Goal: Transaction & Acquisition: Subscribe to service/newsletter

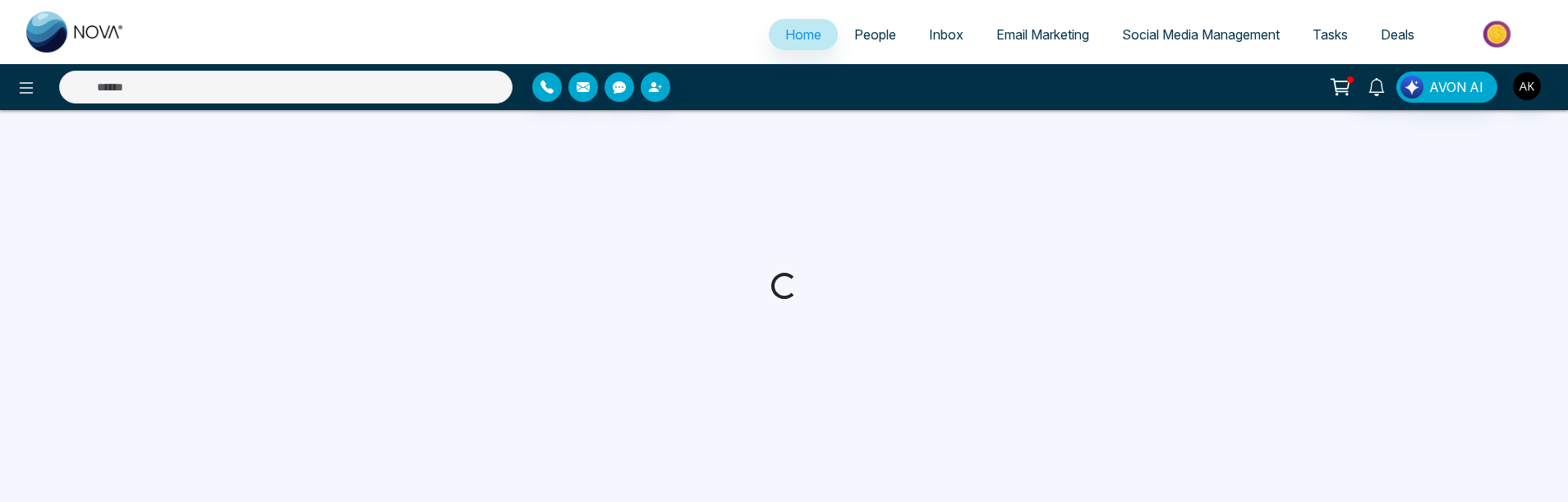
select select "*"
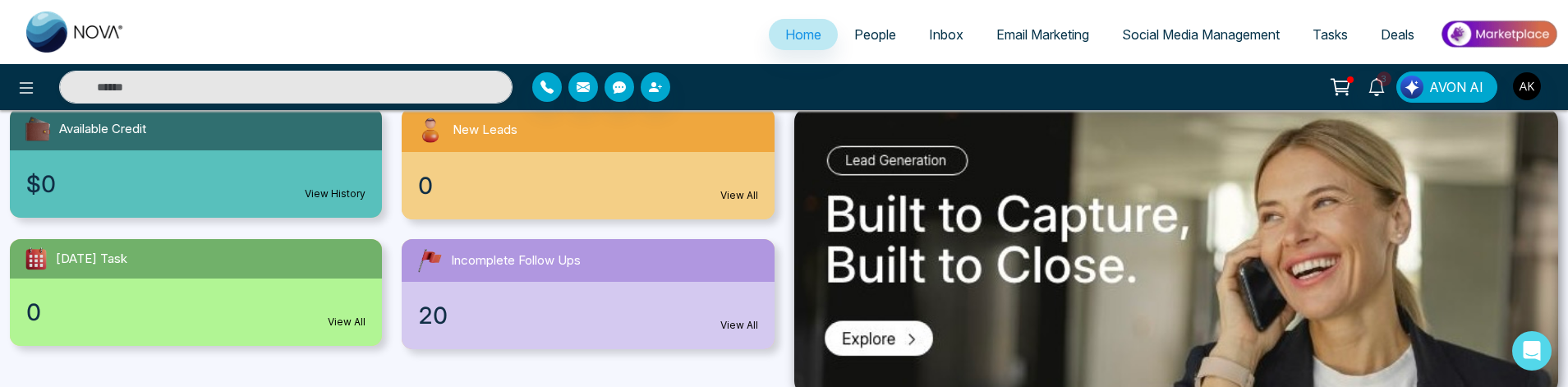
scroll to position [223, 0]
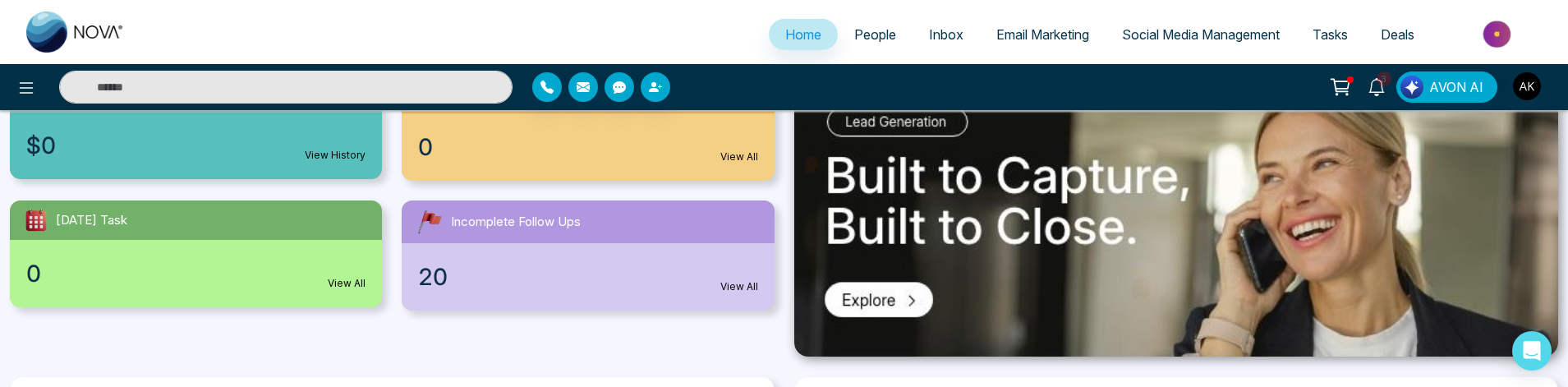
drag, startPoint x: 1168, startPoint y: 292, endPoint x: 632, endPoint y: 278, distance: 536.2
drag, startPoint x: 1234, startPoint y: 280, endPoint x: 770, endPoint y: 283, distance: 464.0
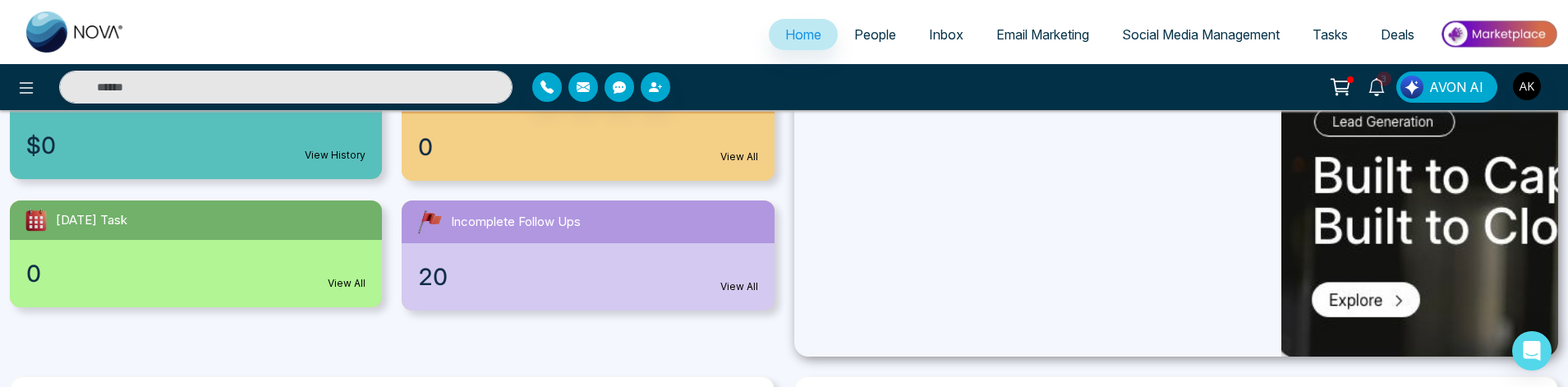
drag, startPoint x: 882, startPoint y: 249, endPoint x: 1369, endPoint y: 274, distance: 487.6
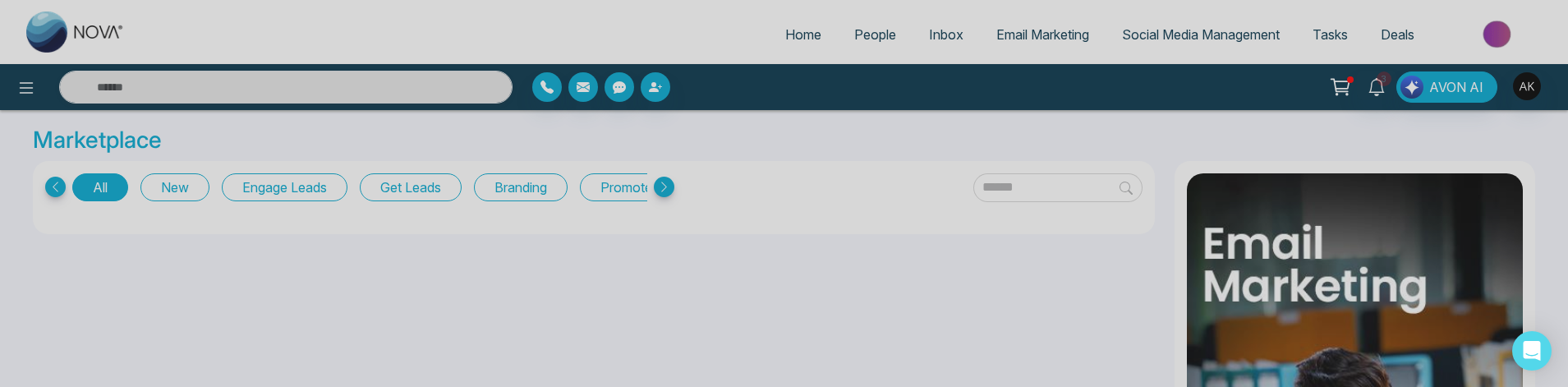
select select "*"
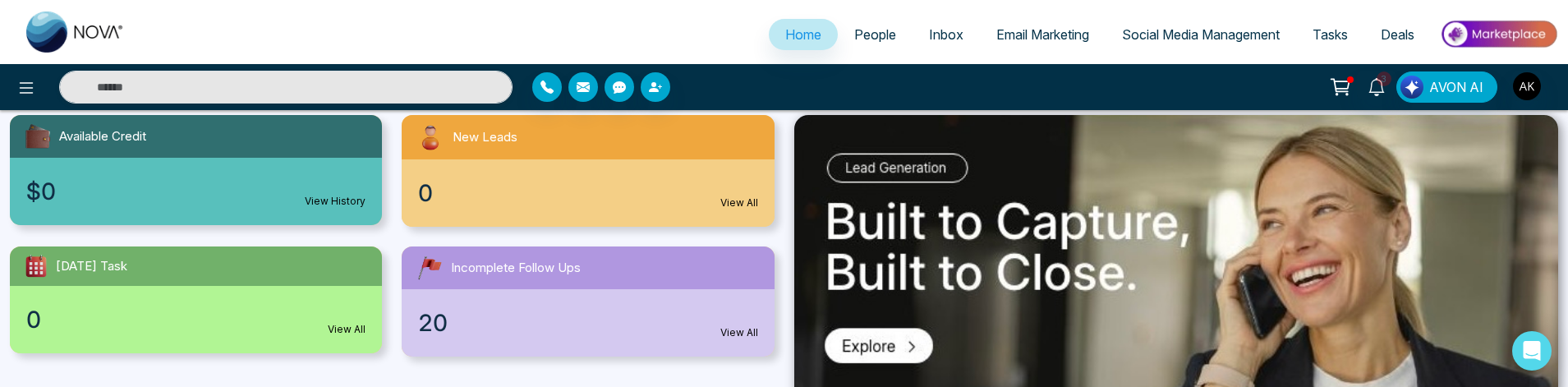
scroll to position [142, 0]
